Goal: Browse casually: Explore the website without a specific task or goal

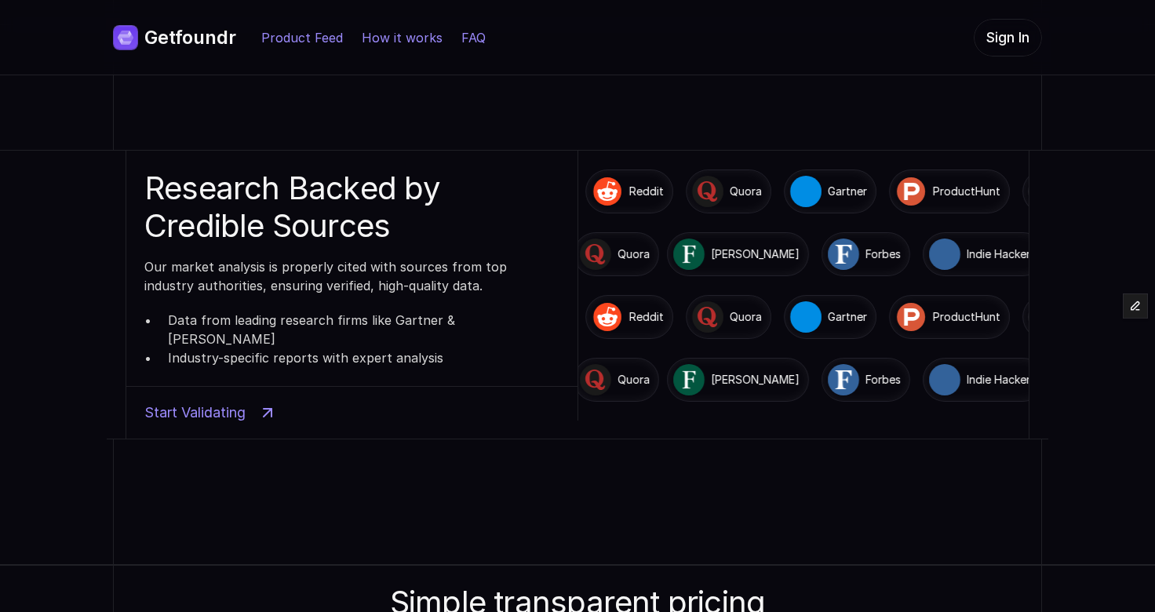
scroll to position [3613, 0]
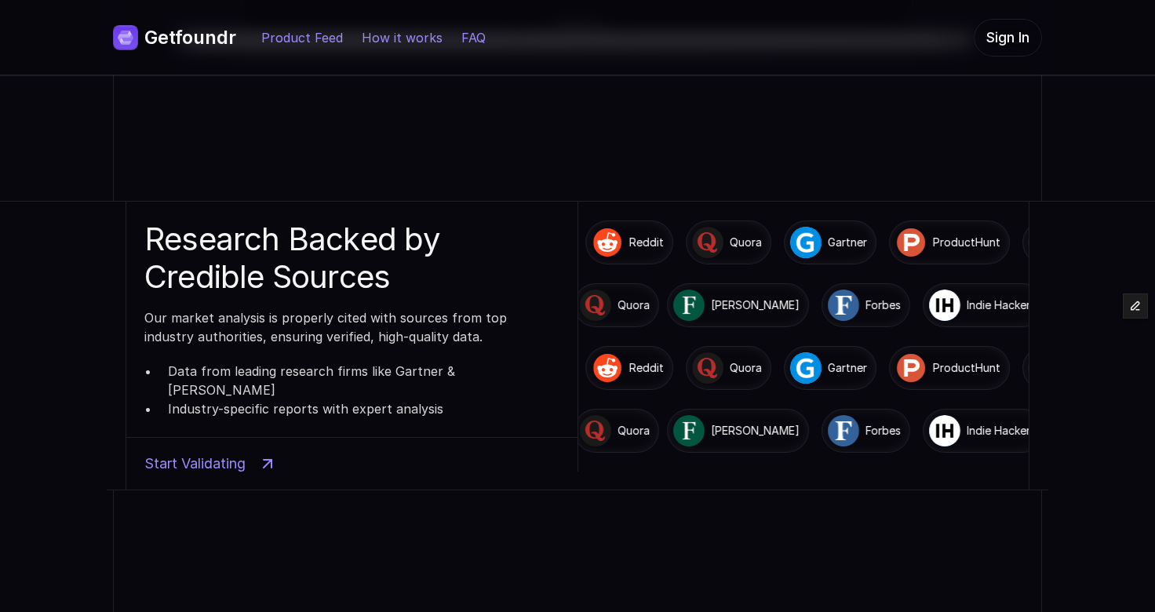
scroll to position [3561, 0]
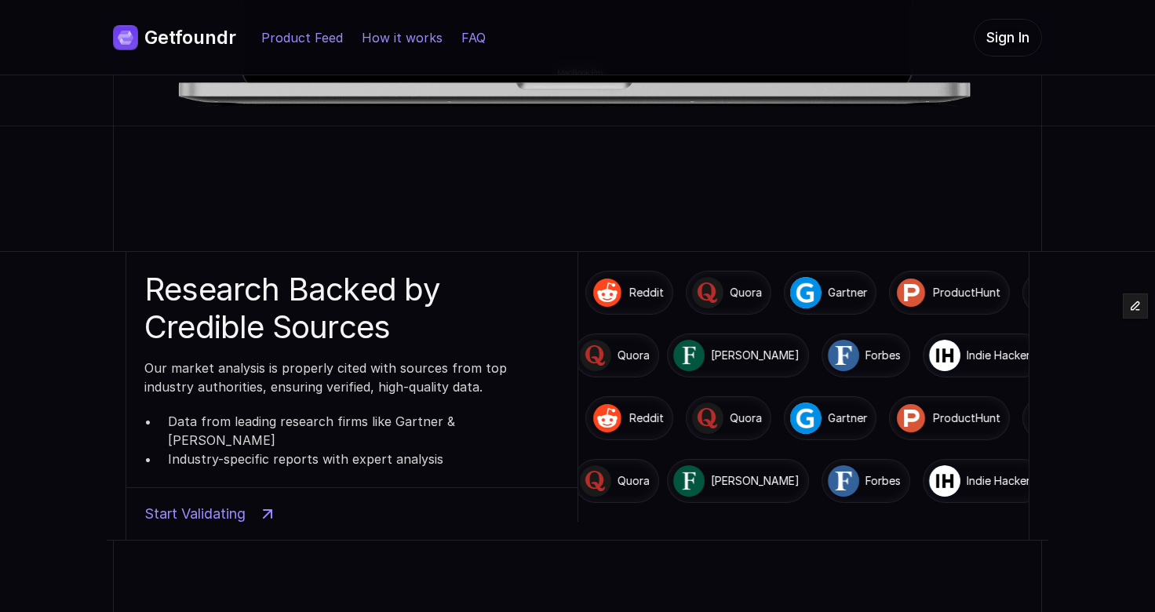
scroll to position [3511, 0]
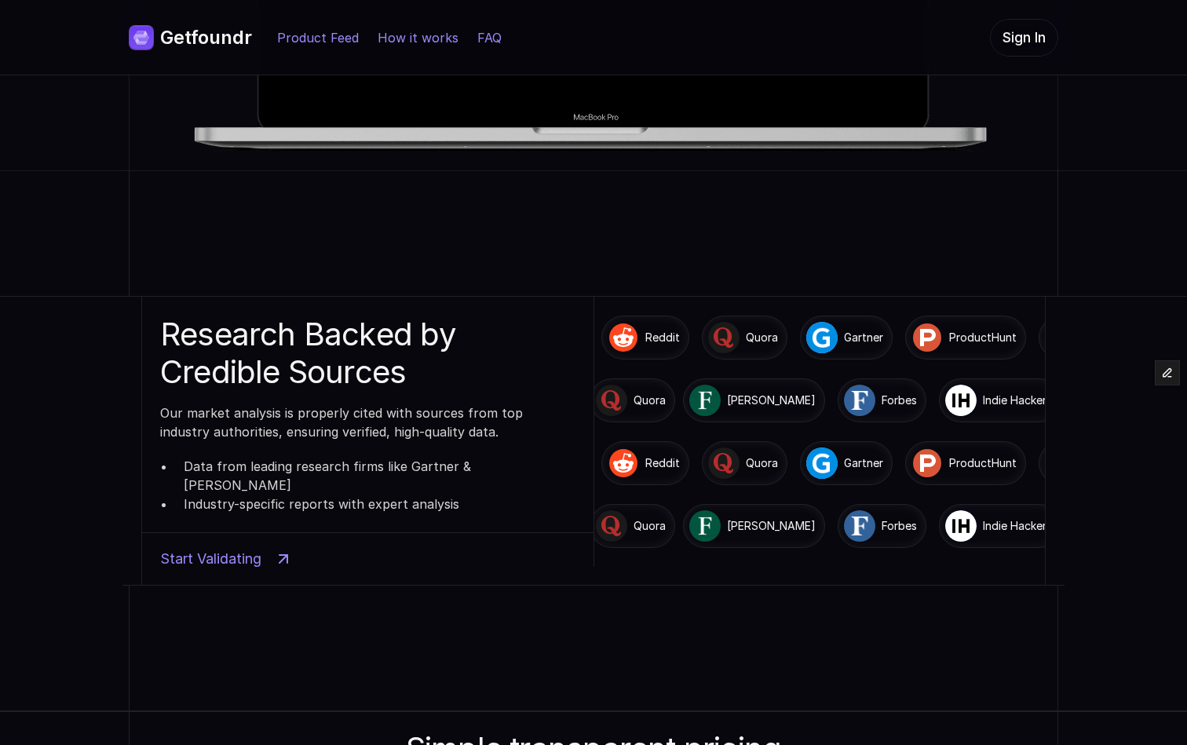
scroll to position [3467, 0]
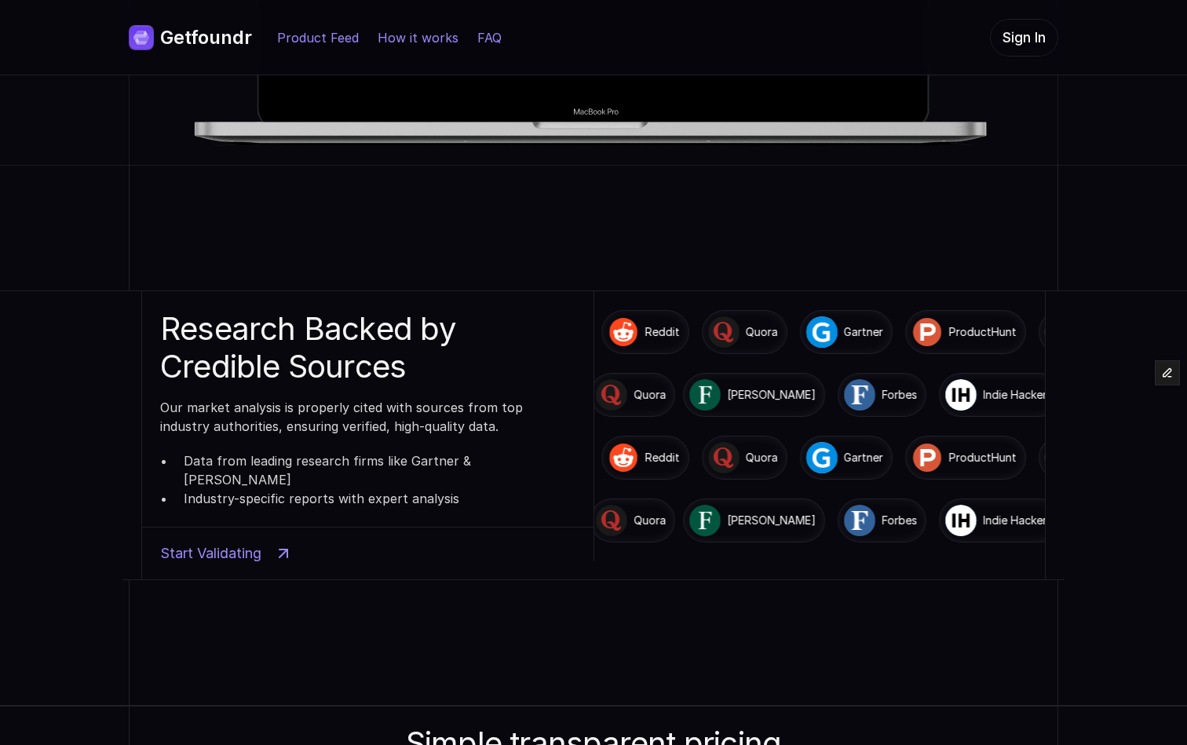
scroll to position [3472, 0]
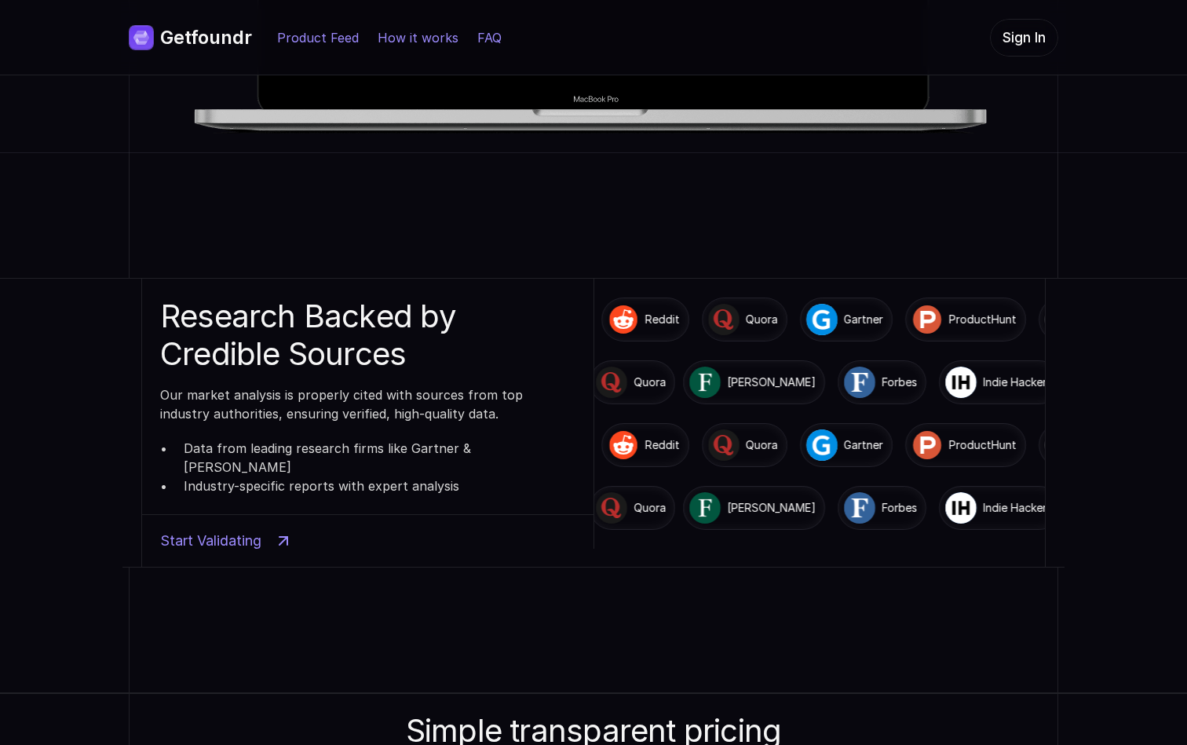
scroll to position [3484, 0]
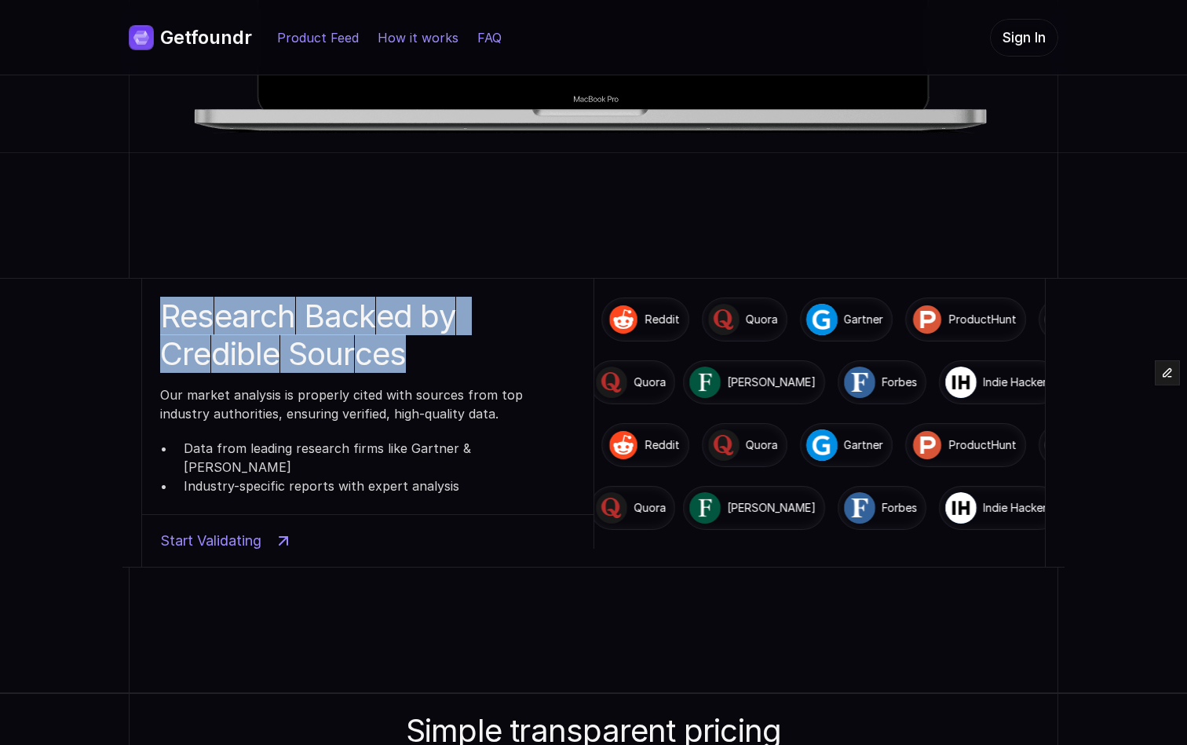
drag, startPoint x: 164, startPoint y: 311, endPoint x: 451, endPoint y: 359, distance: 291.2
click at [451, 359] on h3 "R e s e a r c h B a c k e d b y C r e d i b l e S o u r c e s" at bounding box center [367, 334] width 414 height 75
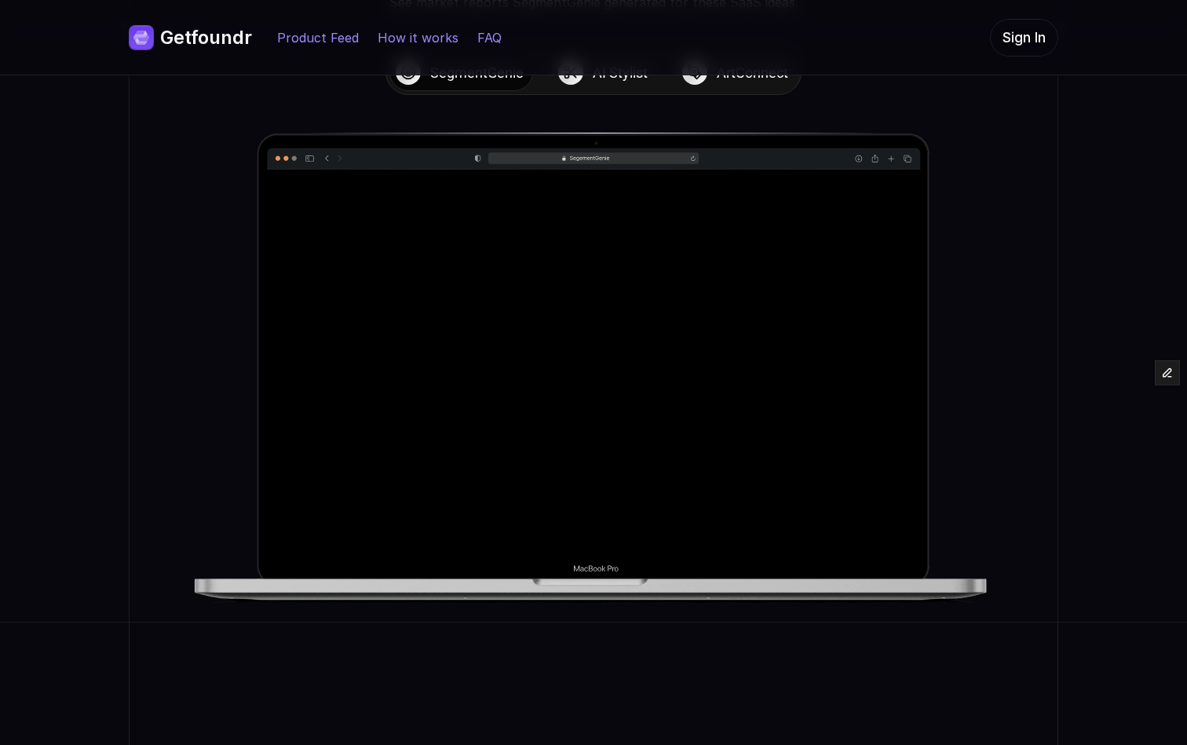
scroll to position [3015, 0]
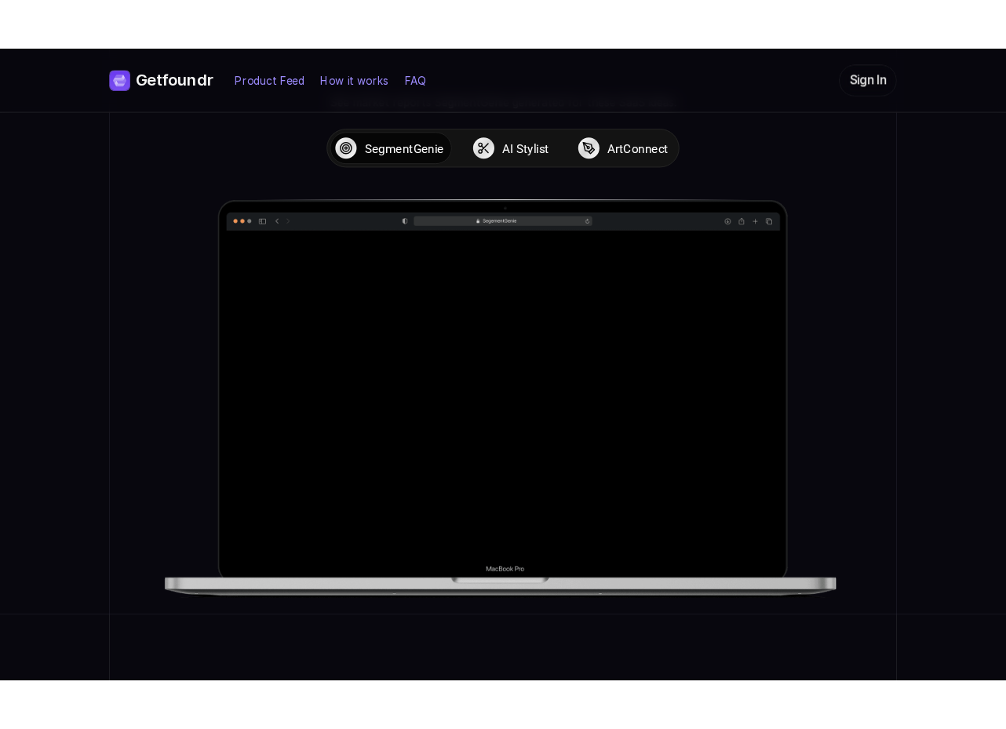
scroll to position [2958, 0]
